Goal: Check status: Check status

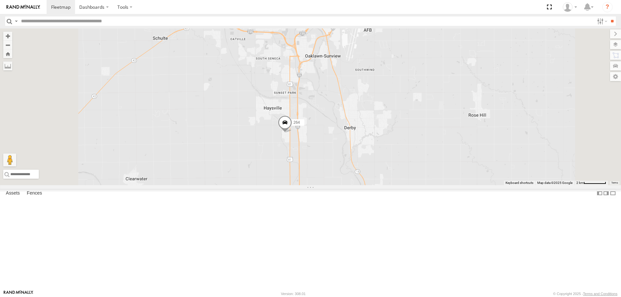
click at [292, 133] on span at bounding box center [285, 123] width 14 height 17
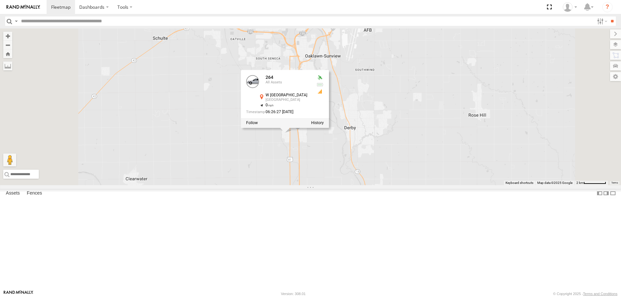
click at [268, 158] on div "280 274 298 270 262 272 284 282 278 260 244 256 304 264 266 294 296 302 264 All…" at bounding box center [310, 106] width 621 height 157
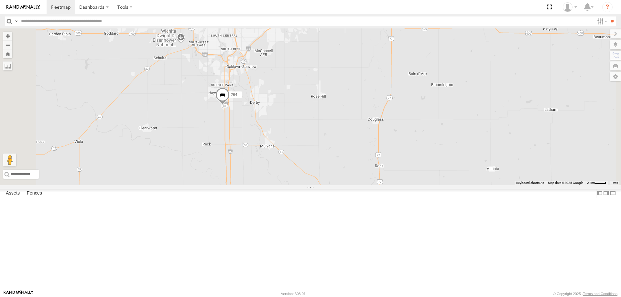
click at [325, 13] on span at bounding box center [318, 3] width 14 height 17
click at [357, 24] on span at bounding box center [350, 15] width 14 height 17
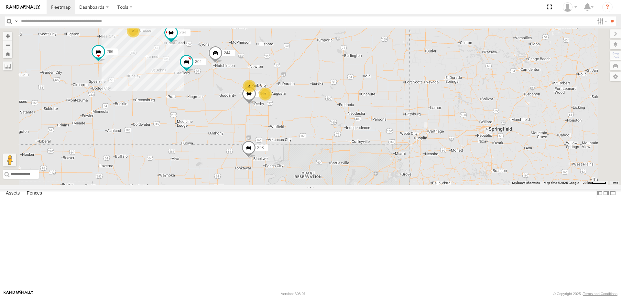
drag, startPoint x: 293, startPoint y: 59, endPoint x: 307, endPoint y: 106, distance: 49.3
click at [307, 104] on div "280 274 298 270 262 272 284 282 278 260 244 292 256 304 264 266 294 4 3 2" at bounding box center [310, 106] width 621 height 157
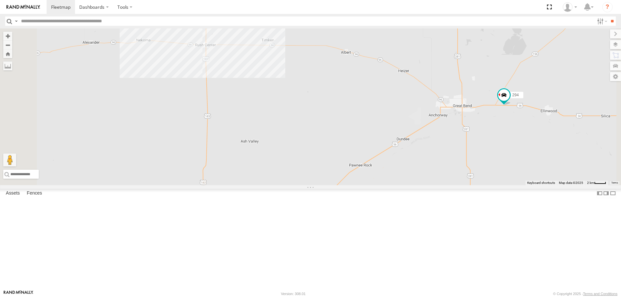
drag, startPoint x: 261, startPoint y: 136, endPoint x: 316, endPoint y: 119, distance: 57.3
click at [311, 121] on div "280 274 298 270 262 272 284 282 278 260 244 292 256 304 264 266 294 3" at bounding box center [310, 106] width 621 height 157
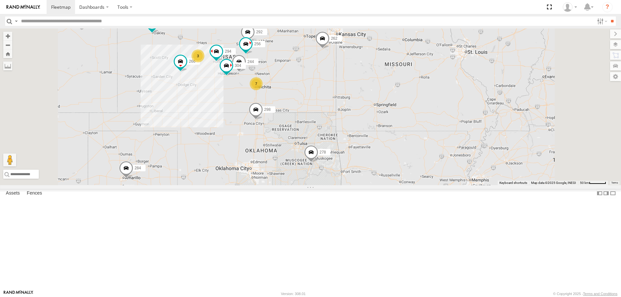
drag, startPoint x: 274, startPoint y: 86, endPoint x: 308, endPoint y: 129, distance: 55.2
click at [308, 128] on div "280 274 298 270 262 272 284 282 278 260 244 292 256 304 266 294 7 3" at bounding box center [310, 106] width 621 height 157
